Goal: Task Accomplishment & Management: Complete application form

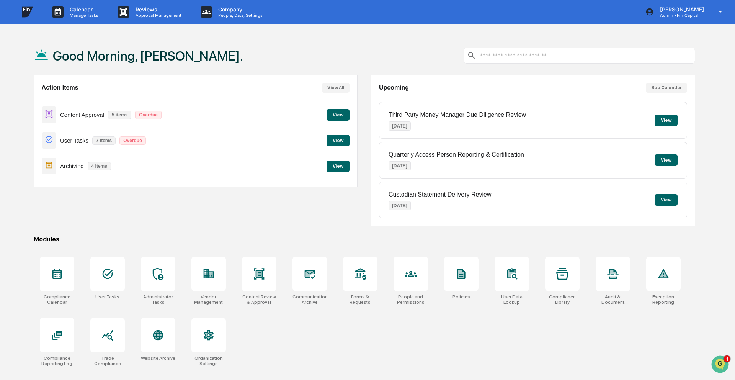
click at [338, 136] on button "View" at bounding box center [338, 140] width 23 height 11
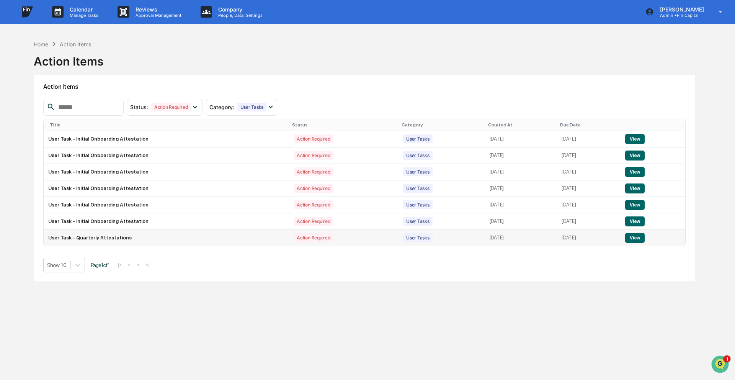
click at [638, 239] on button "View" at bounding box center [635, 238] width 20 height 10
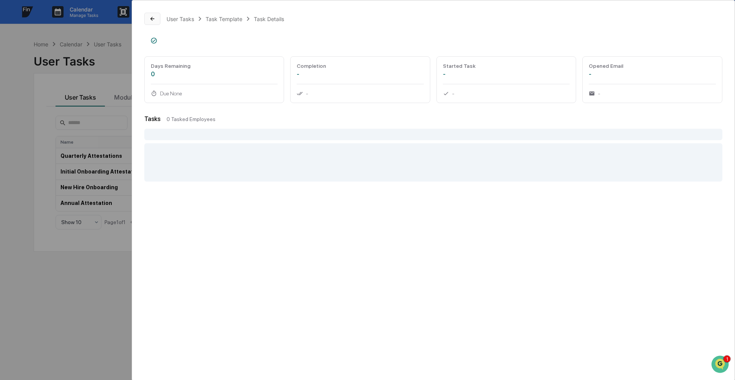
click at [153, 25] on button at bounding box center [152, 19] width 16 height 12
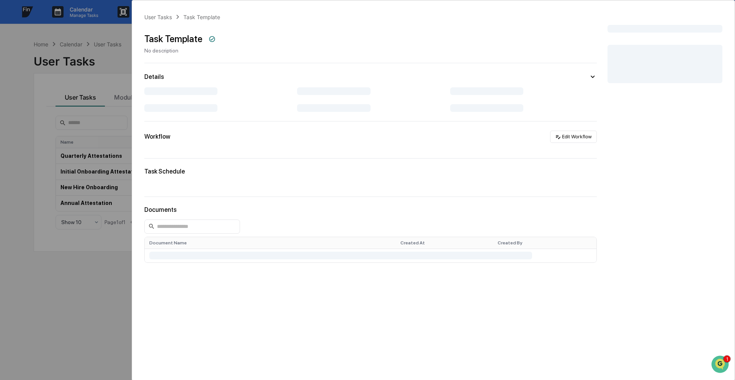
click at [108, 82] on div "User Tasks Task Template Task Template No description Details Workflow Edit Wor…" at bounding box center [367, 190] width 735 height 380
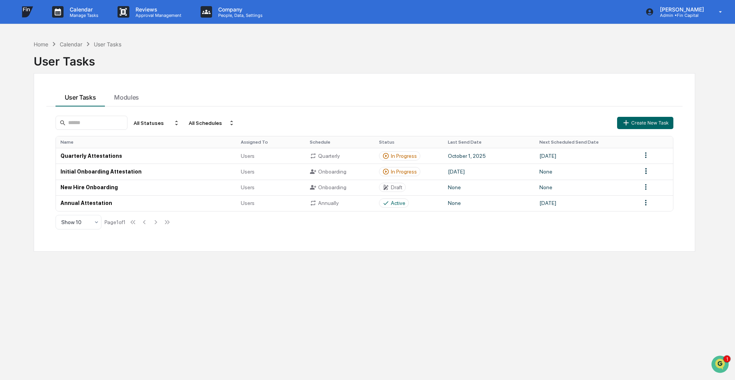
click at [75, 97] on button "User Tasks" at bounding box center [81, 96] width 50 height 21
click at [43, 46] on div "Home" at bounding box center [41, 44] width 15 height 7
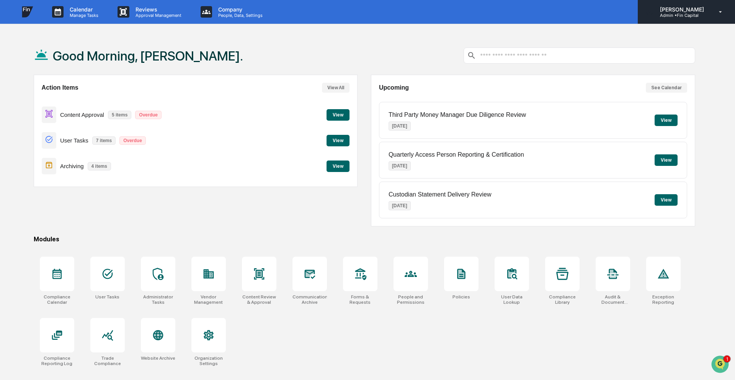
click at [716, 13] on icon at bounding box center [720, 11] width 13 height 7
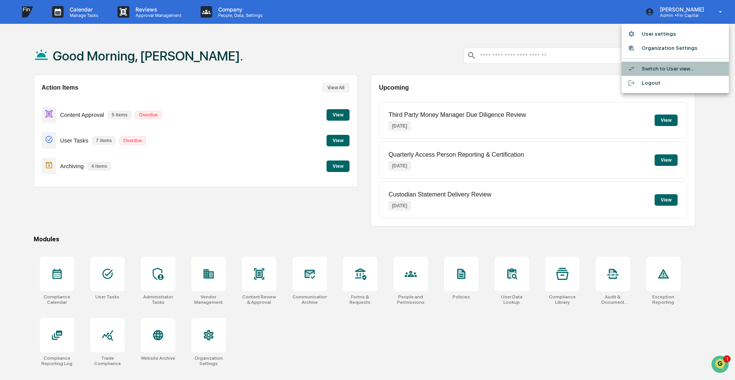
click at [677, 69] on li "Switch to User view..." at bounding box center [675, 69] width 107 height 14
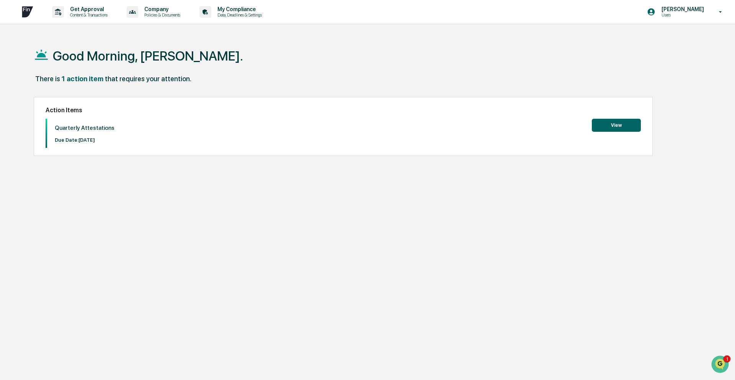
click at [623, 129] on button "View" at bounding box center [616, 125] width 49 height 13
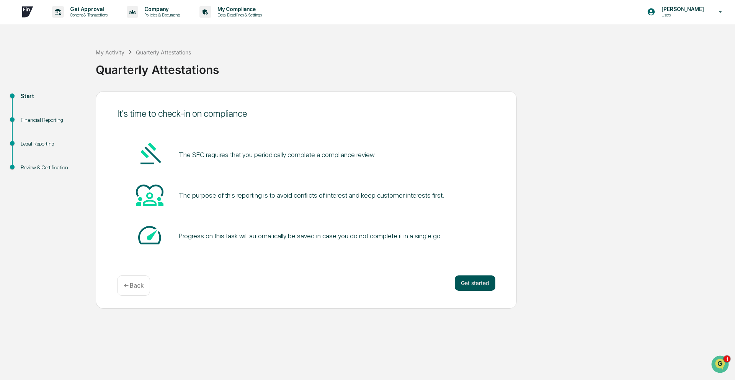
click at [485, 286] on button "Get started" at bounding box center [475, 282] width 41 height 15
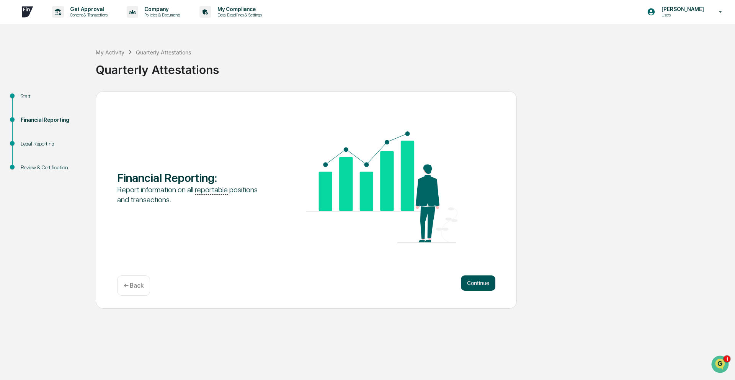
click at [482, 281] on button "Continue" at bounding box center [478, 282] width 34 height 15
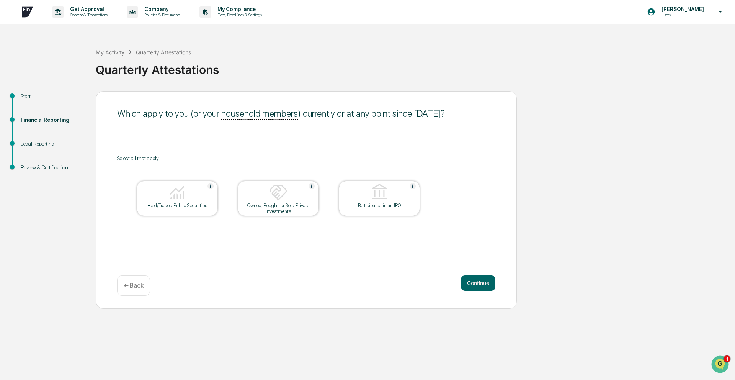
click at [181, 196] on img at bounding box center [177, 192] width 18 height 18
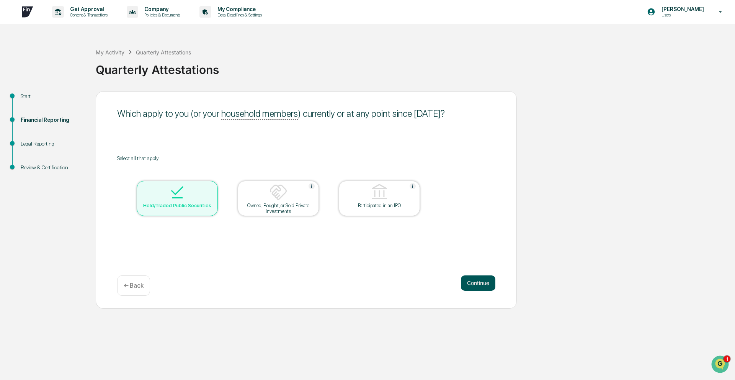
click at [475, 280] on button "Continue" at bounding box center [478, 282] width 34 height 15
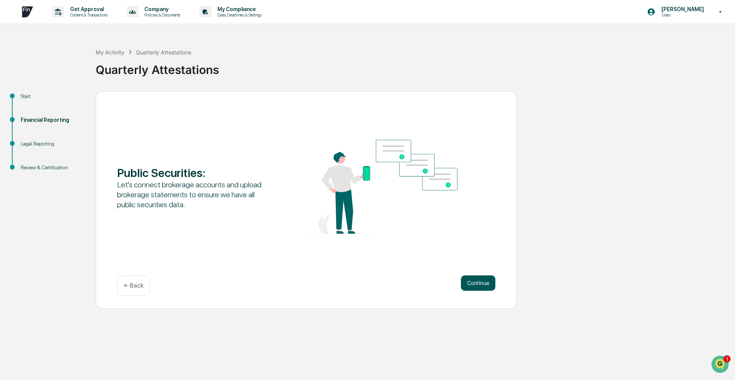
click at [486, 284] on button "Continue" at bounding box center [478, 282] width 34 height 15
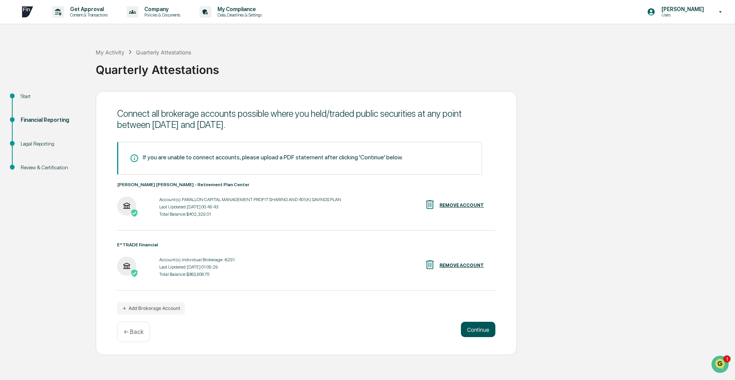
click at [491, 335] on button "Continue" at bounding box center [478, 329] width 34 height 15
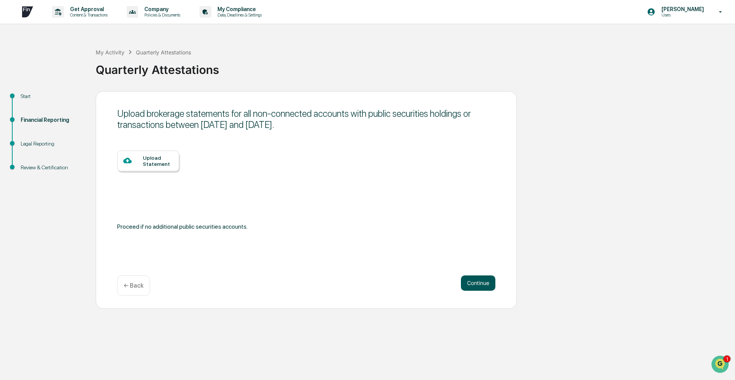
click at [485, 281] on button "Continue" at bounding box center [478, 282] width 34 height 15
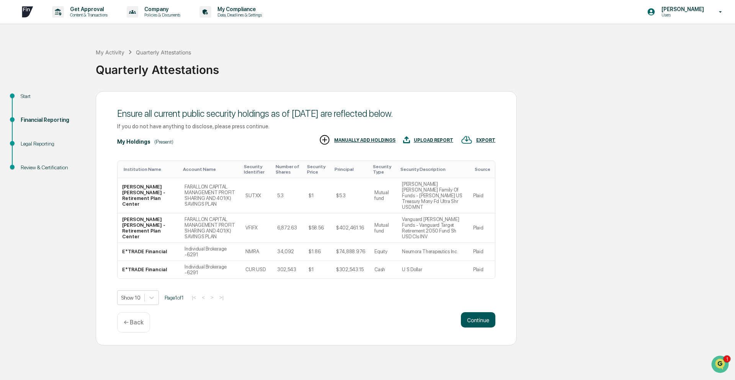
click at [479, 313] on button "Continue" at bounding box center [478, 319] width 34 height 15
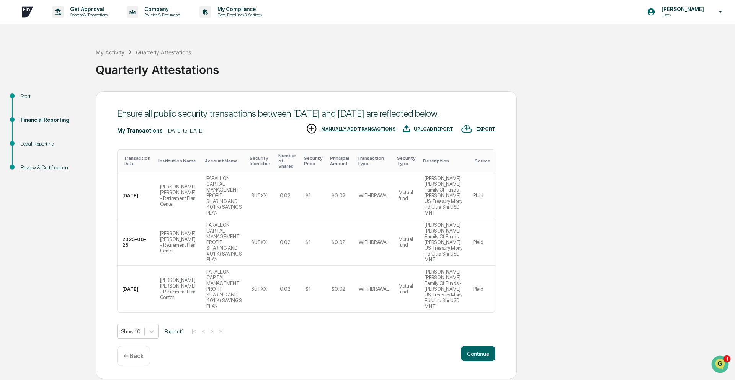
scroll to position [10, 0]
click at [476, 357] on button "Continue" at bounding box center [478, 353] width 34 height 15
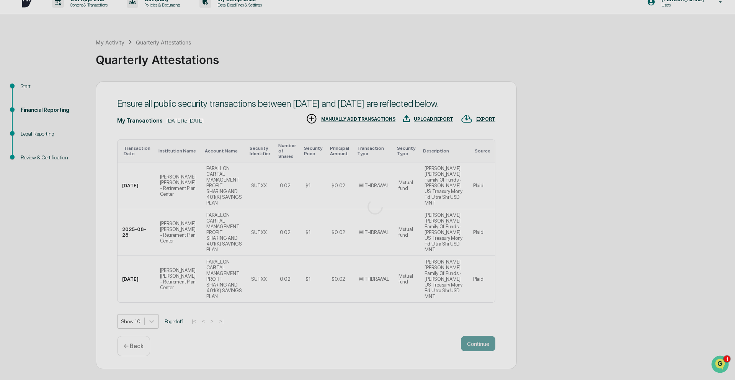
scroll to position [0, 0]
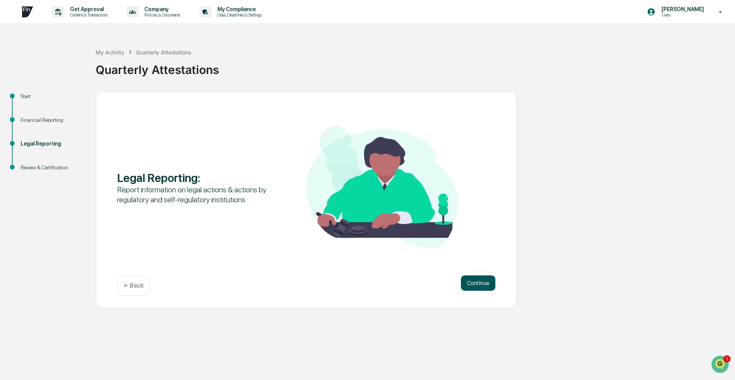
click at [473, 283] on button "Continue" at bounding box center [478, 282] width 34 height 15
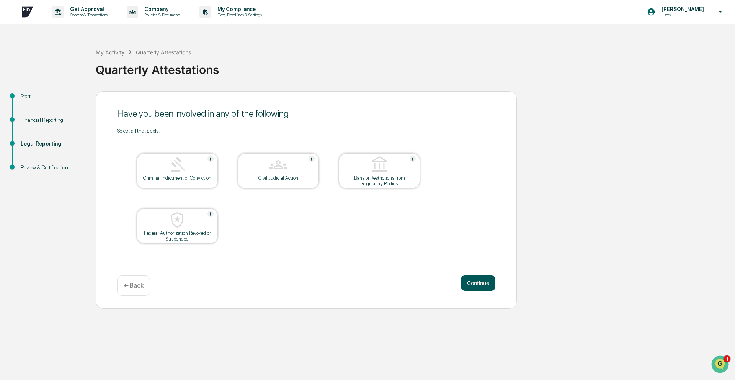
click at [482, 285] on button "Continue" at bounding box center [478, 282] width 34 height 15
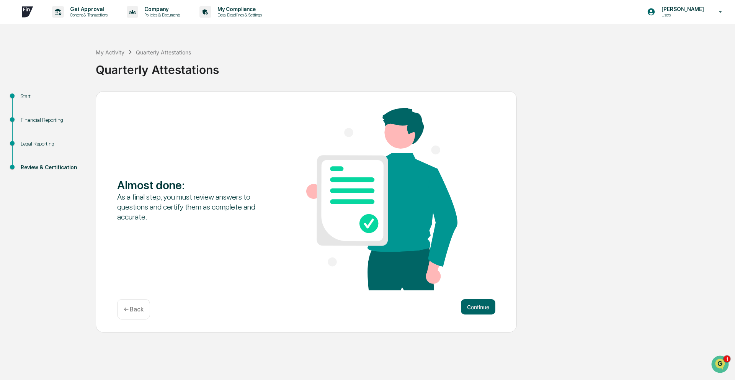
click at [484, 291] on div "Almost done : As a final step, you must review answers to questions and certify…" at bounding box center [306, 200] width 378 height 184
click at [475, 311] on button "Continue" at bounding box center [478, 306] width 34 height 15
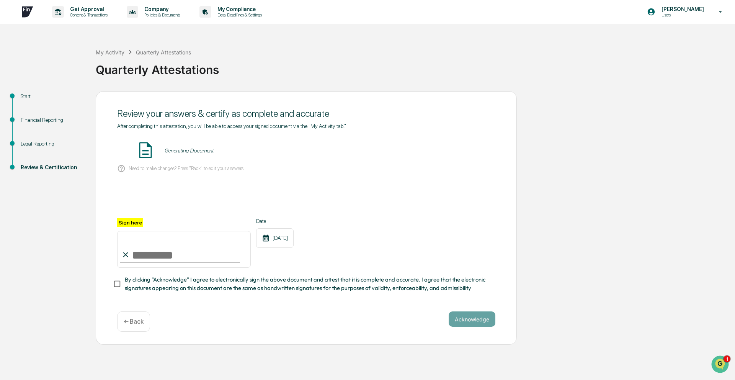
click at [149, 249] on input "Sign here" at bounding box center [184, 249] width 134 height 37
type input "**********"
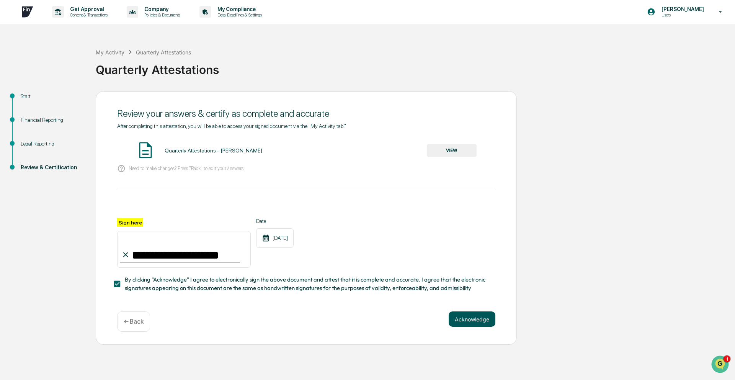
click at [478, 316] on button "Acknowledge" at bounding box center [472, 318] width 47 height 15
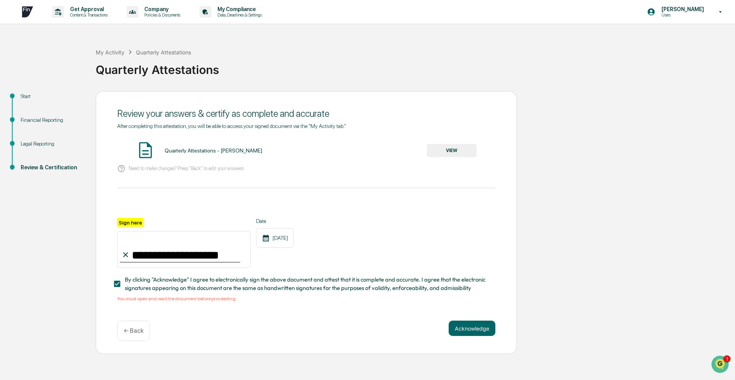
click at [451, 149] on button "VIEW" at bounding box center [452, 150] width 50 height 13
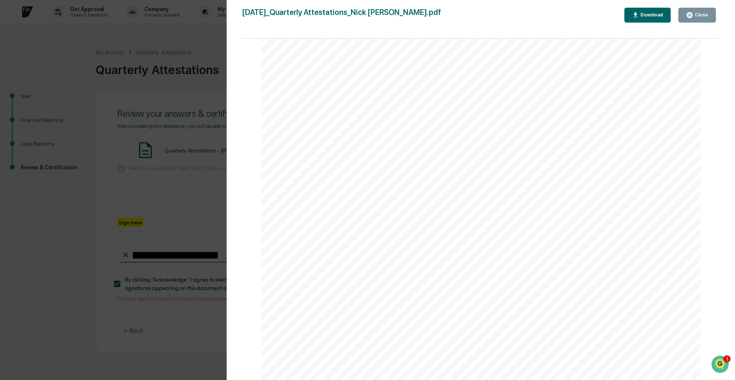
scroll to position [2239, 0]
click at [693, 16] on icon "button" at bounding box center [689, 14] width 7 height 7
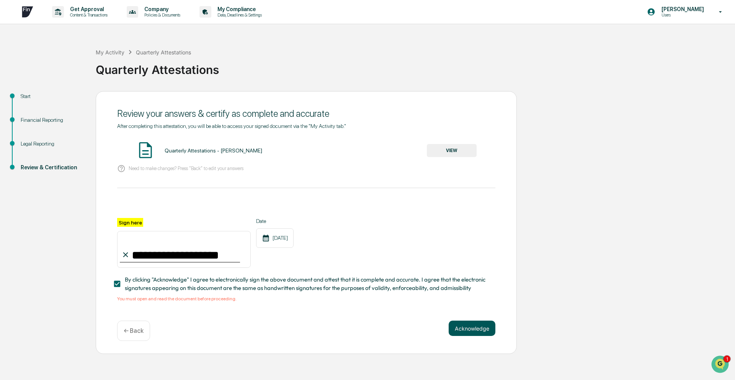
click at [465, 321] on button "Acknowledge" at bounding box center [472, 328] width 47 height 15
